Goal: Task Accomplishment & Management: Manage account settings

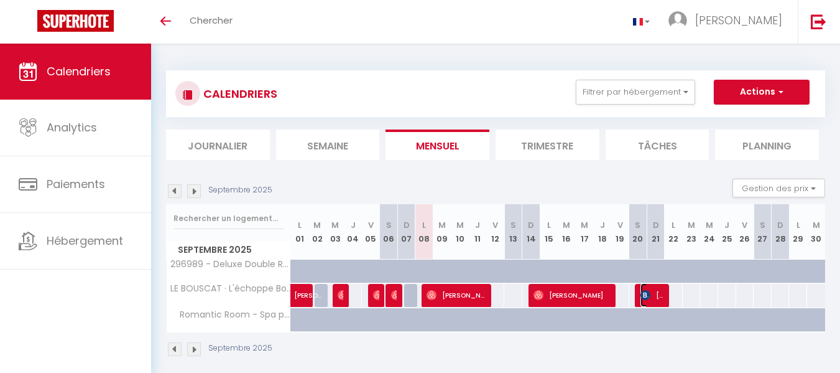
click at [658, 292] on span "[PERSON_NAME]" at bounding box center [653, 295] width 24 height 24
select select "OK"
select select "KO"
select select "0"
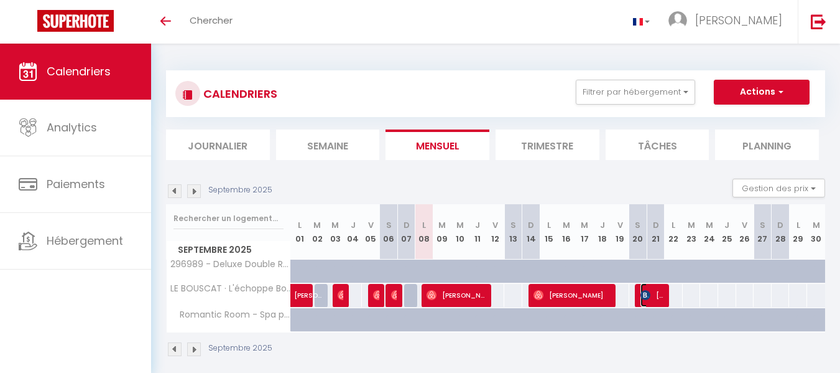
select select "1"
select select
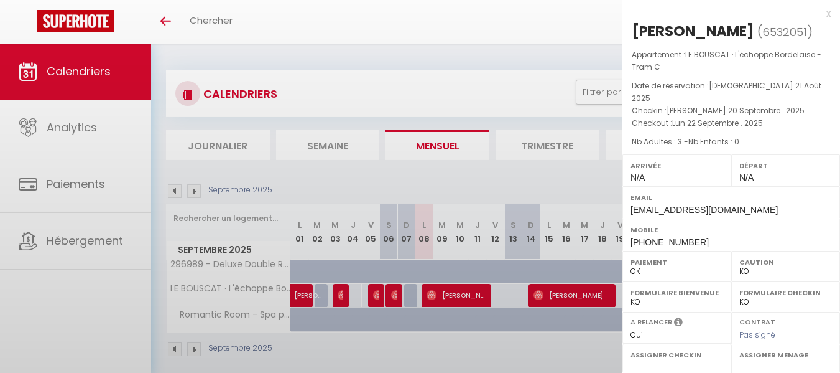
select select "49024"
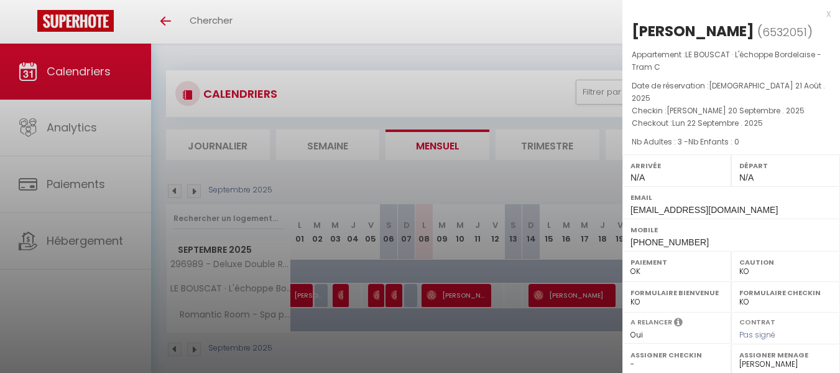
click at [830, 14] on div "x" at bounding box center [727, 13] width 208 height 15
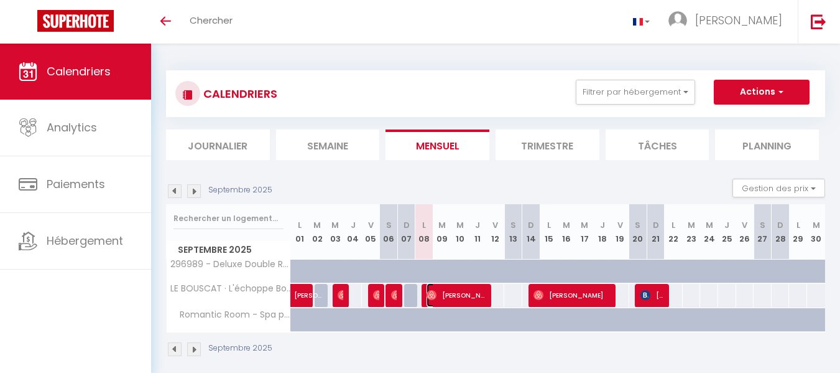
click at [471, 296] on span "[PERSON_NAME]" at bounding box center [457, 295] width 60 height 24
select select "OK"
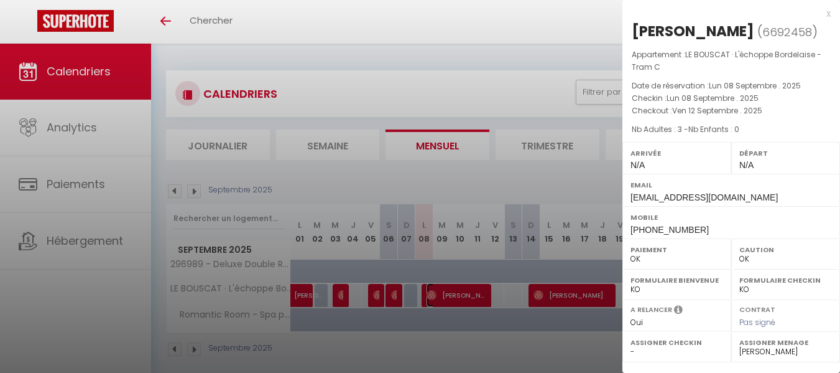
scroll to position [9, 0]
drag, startPoint x: 694, startPoint y: 238, endPoint x: 631, endPoint y: 244, distance: 63.1
click at [631, 238] on div "Mobile [PHONE_NUMBER]" at bounding box center [732, 222] width 218 height 32
copy span "[PHONE_NUMBER]"
